Goal: Information Seeking & Learning: Learn about a topic

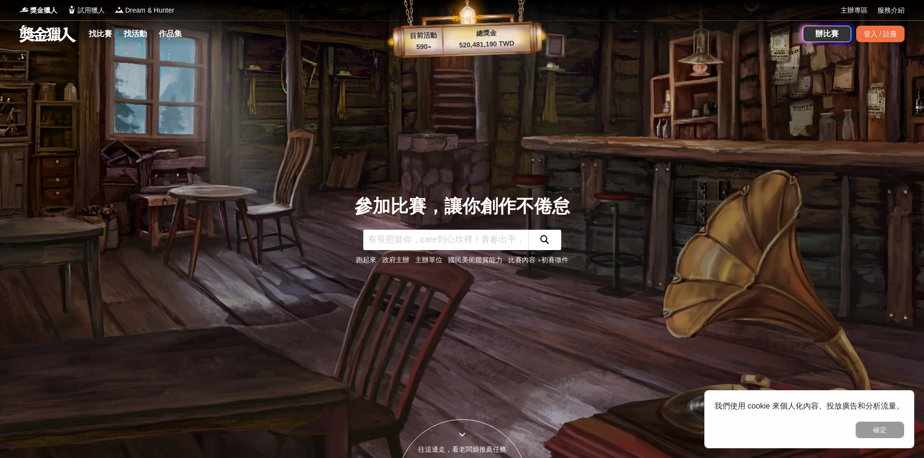
click at [420, 238] on input "text" at bounding box center [445, 240] width 165 height 20
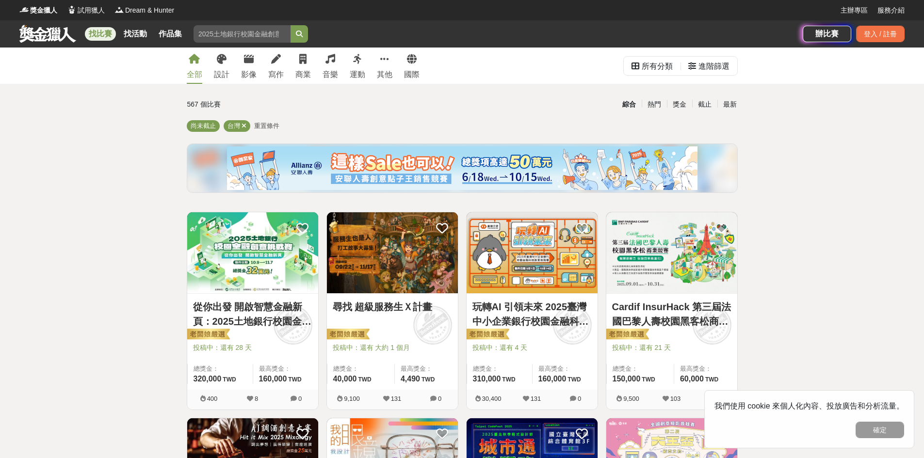
click at [334, 108] on div "567 個比賽" at bounding box center [278, 104] width 183 height 17
click at [382, 63] on icon at bounding box center [384, 59] width 9 height 10
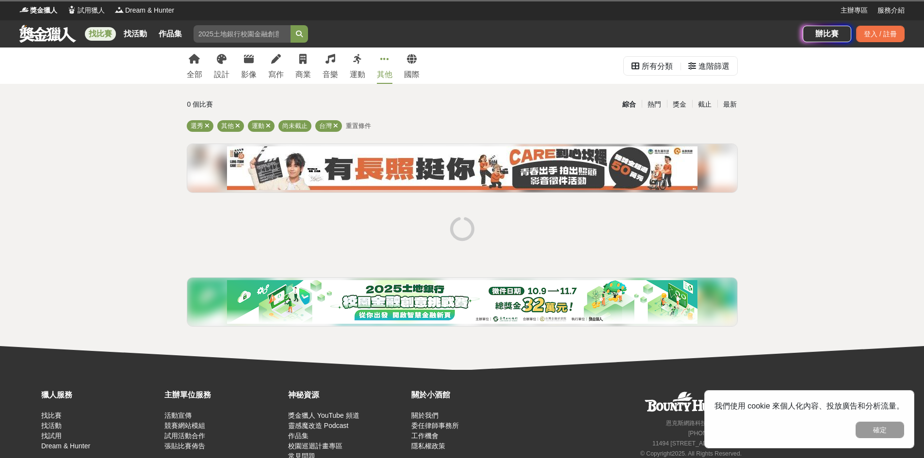
click at [384, 62] on icon at bounding box center [384, 59] width 9 height 10
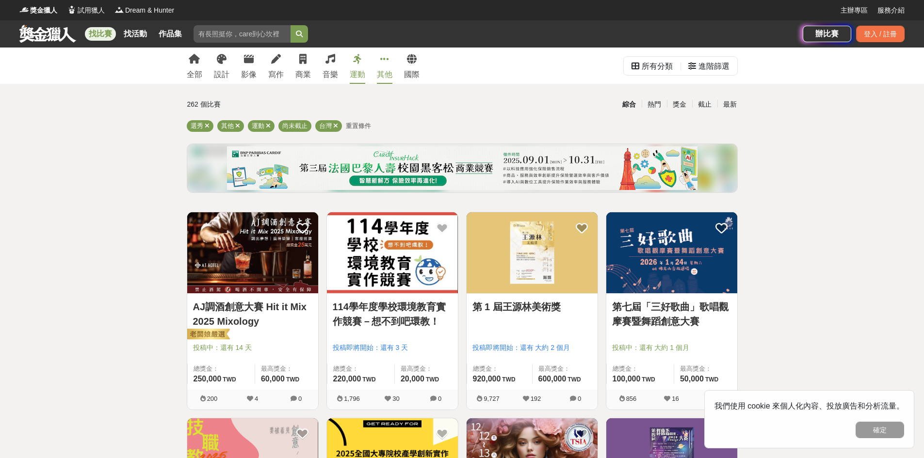
click at [353, 70] on div "運動" at bounding box center [358, 75] width 16 height 12
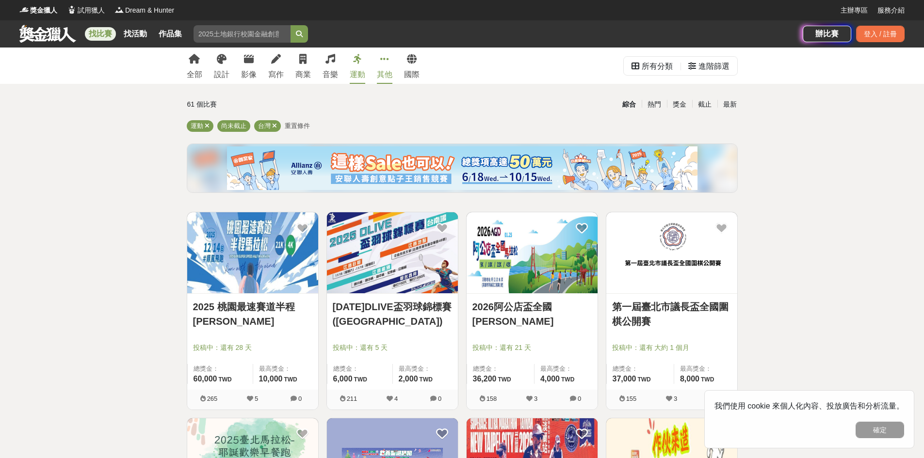
click at [390, 75] on div "其他" at bounding box center [385, 75] width 16 height 12
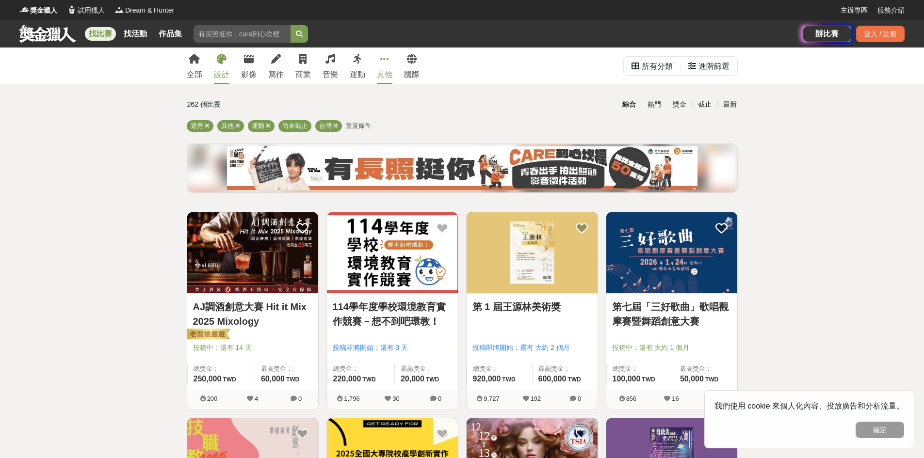
click at [224, 68] on link "設計" at bounding box center [222, 66] width 16 height 36
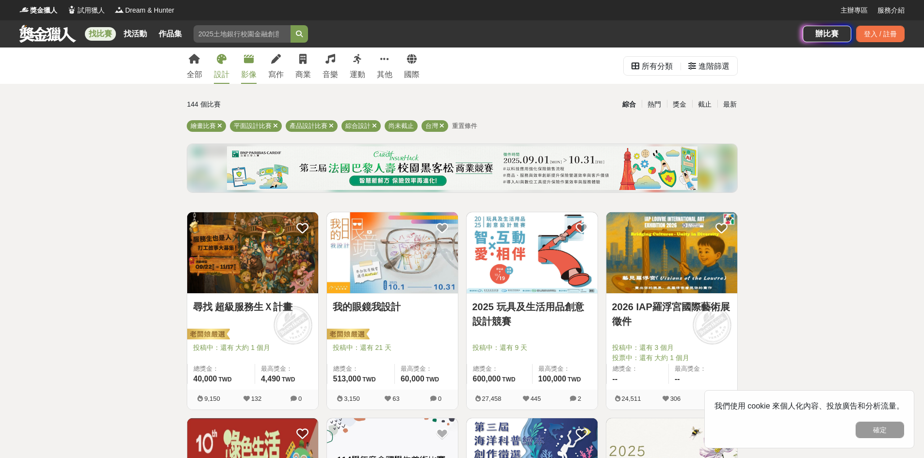
click at [255, 70] on div "影像" at bounding box center [249, 75] width 16 height 12
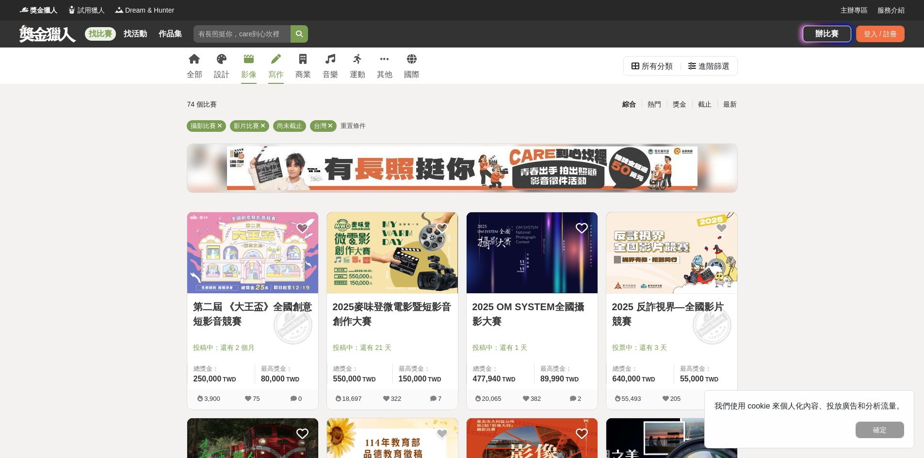
click at [276, 72] on div "寫作" at bounding box center [276, 75] width 16 height 12
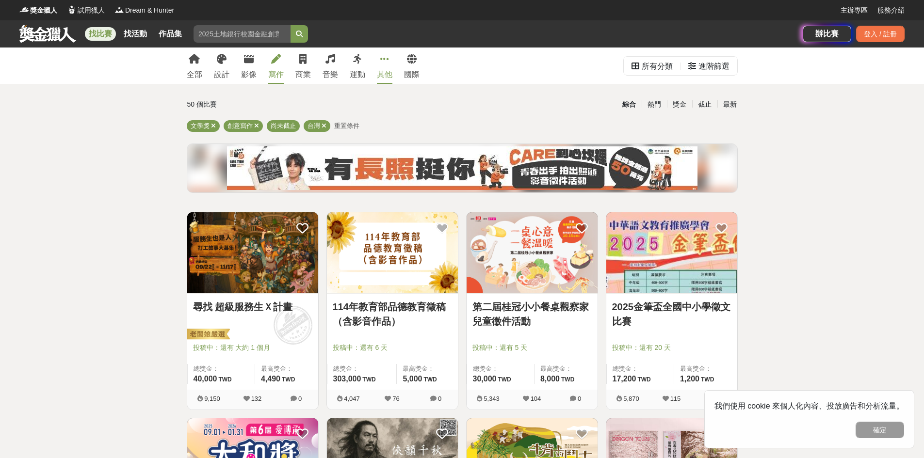
click at [384, 67] on link "其他" at bounding box center [385, 66] width 16 height 36
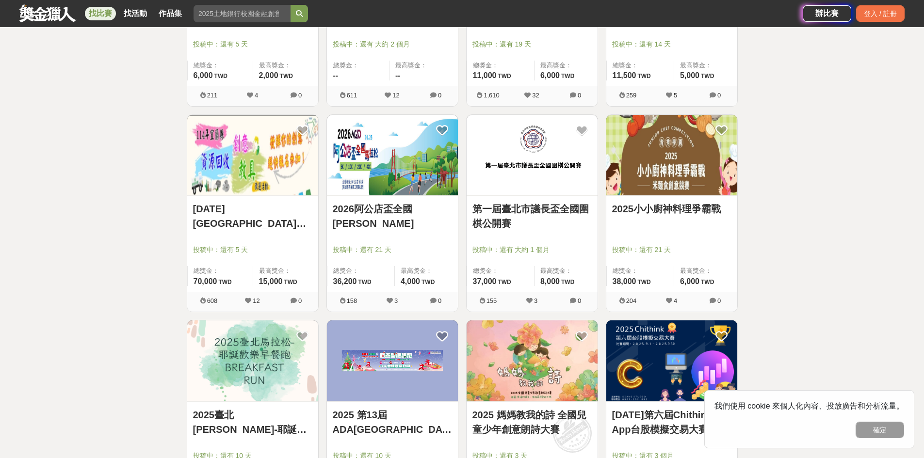
scroll to position [1164, 0]
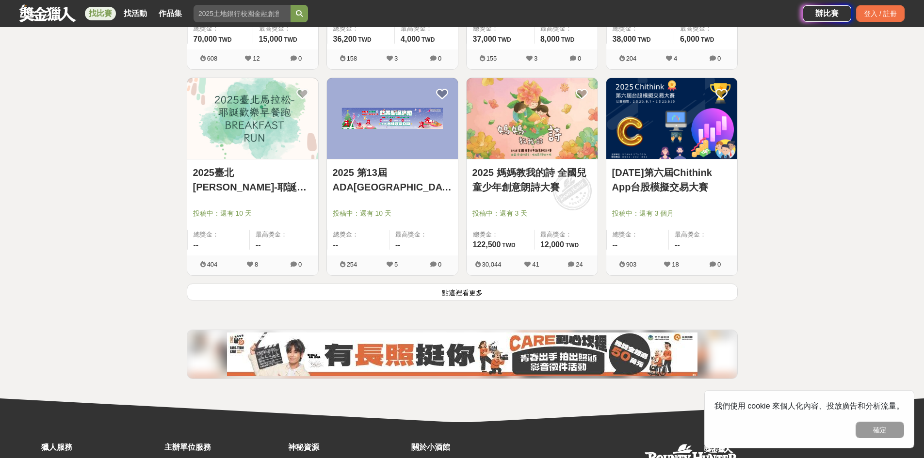
click at [511, 294] on button "點這裡看更多" at bounding box center [462, 292] width 551 height 17
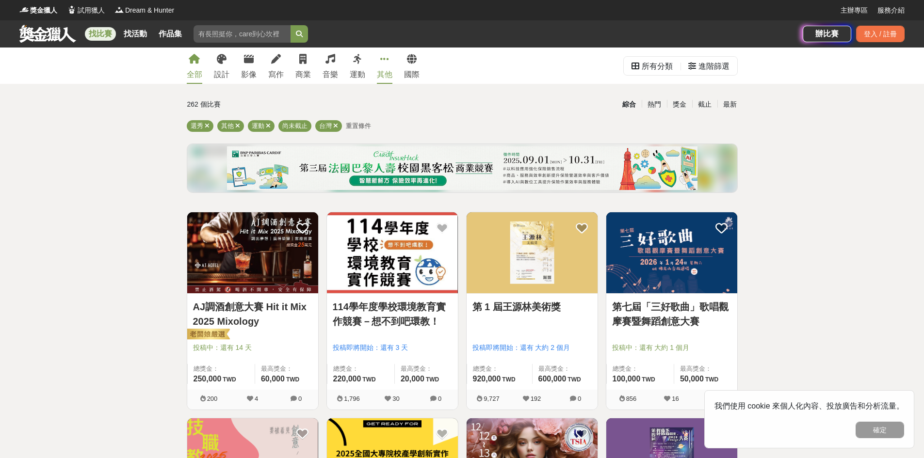
click at [195, 61] on icon at bounding box center [194, 59] width 11 height 10
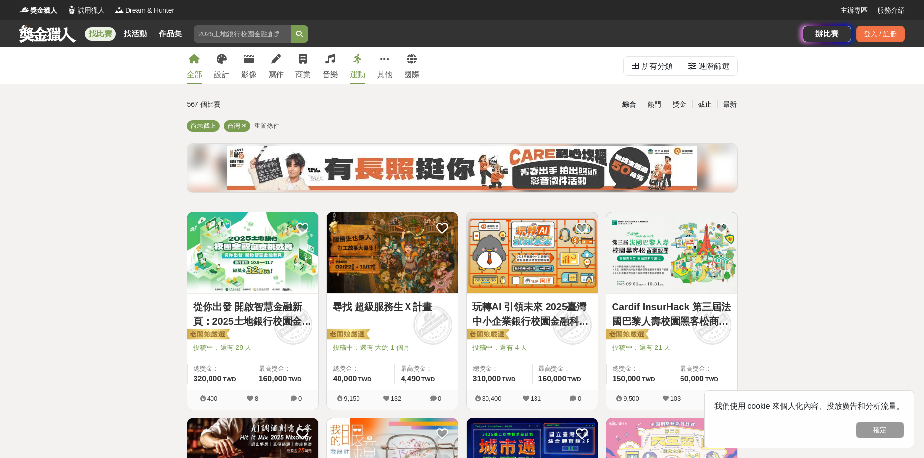
click at [353, 65] on link "運動" at bounding box center [358, 66] width 16 height 36
